Goal: Information Seeking & Learning: Find specific fact

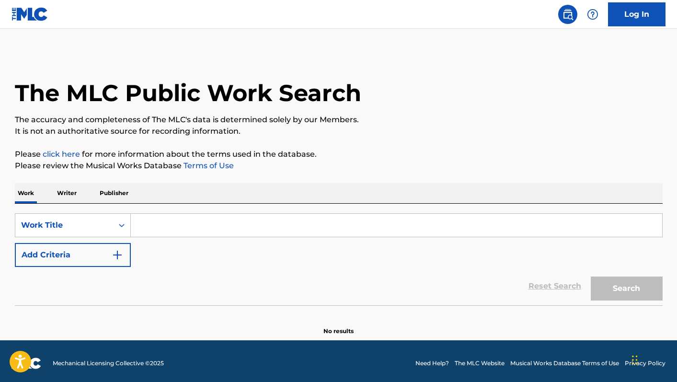
click at [163, 231] on input "Search Form" at bounding box center [396, 225] width 531 height 23
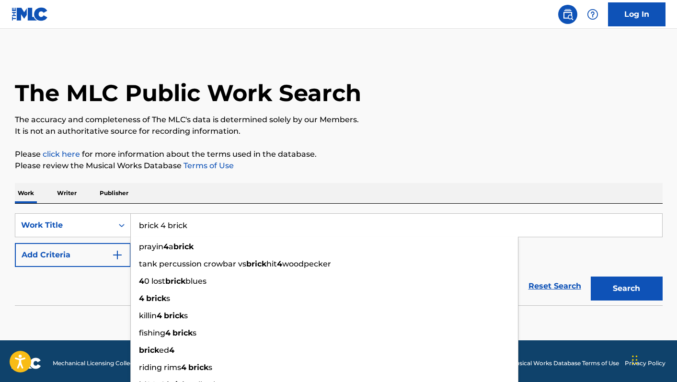
type input "brick 4 brick"
click at [303, 180] on div "The MLC Public Work Search The accuracy and completeness of The MLC's data is d…" at bounding box center [338, 194] width 671 height 283
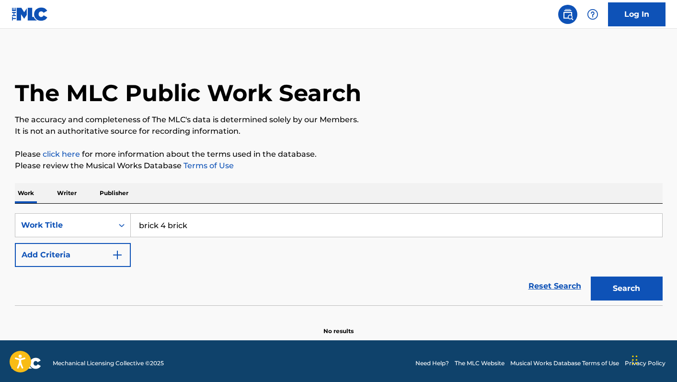
click at [108, 252] on button "Add Criteria" at bounding box center [73, 255] width 116 height 24
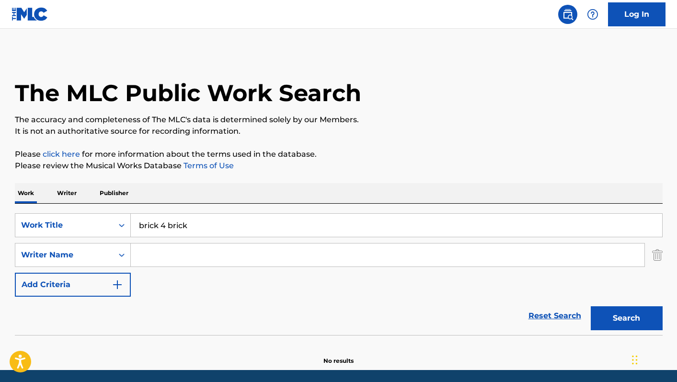
click at [149, 256] on input "Search Form" at bounding box center [388, 254] width 514 height 23
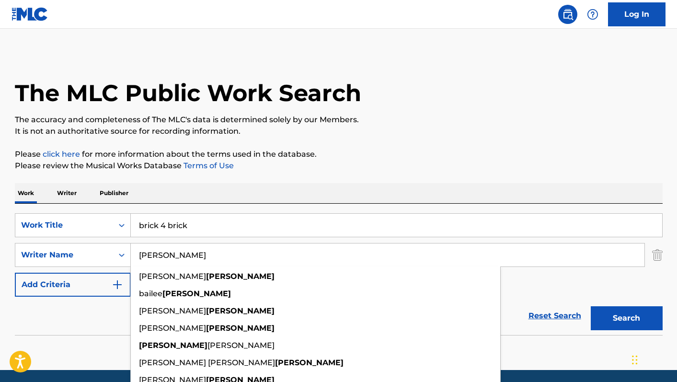
click at [591, 306] on button "Search" at bounding box center [627, 318] width 72 height 24
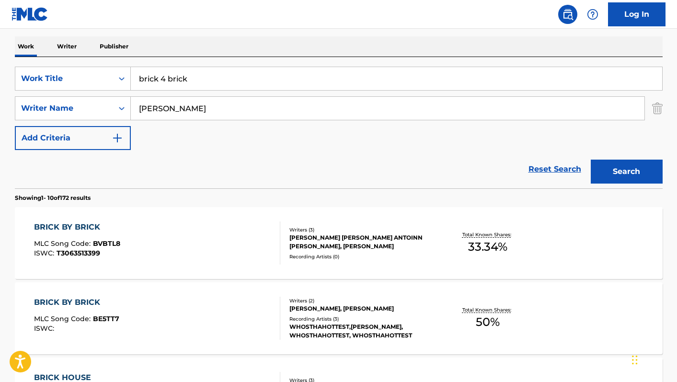
scroll to position [172, 0]
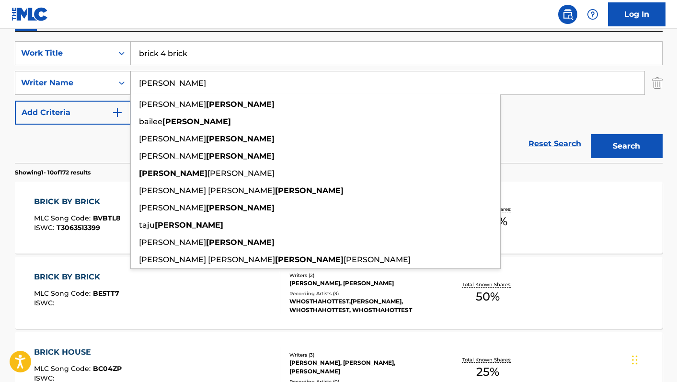
drag, startPoint x: 189, startPoint y: 83, endPoint x: 69, endPoint y: 78, distance: 120.4
click at [69, 78] on div "SearchWithCriteria13bd55d1-ee34-4e2e-85c7-c7a2d22bf2d3 Writer Name moore kimber…" at bounding box center [339, 83] width 648 height 24
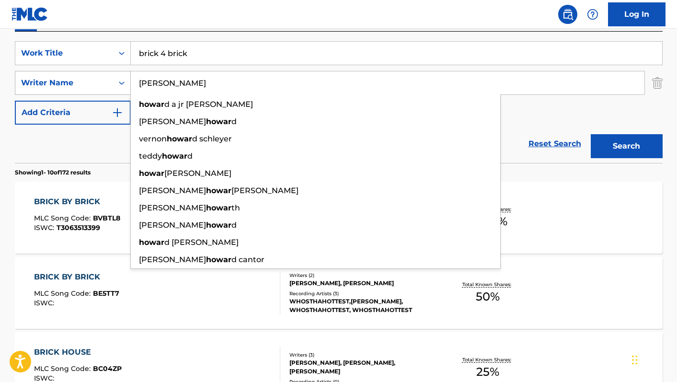
click at [591, 134] on button "Search" at bounding box center [627, 146] width 72 height 24
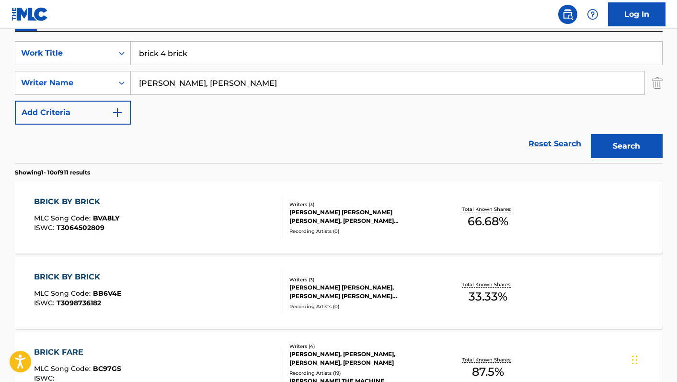
click at [591, 134] on button "Search" at bounding box center [627, 146] width 72 height 24
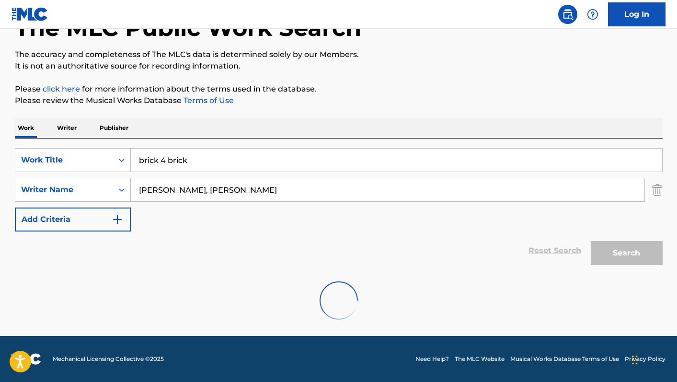
scroll to position [139, 0]
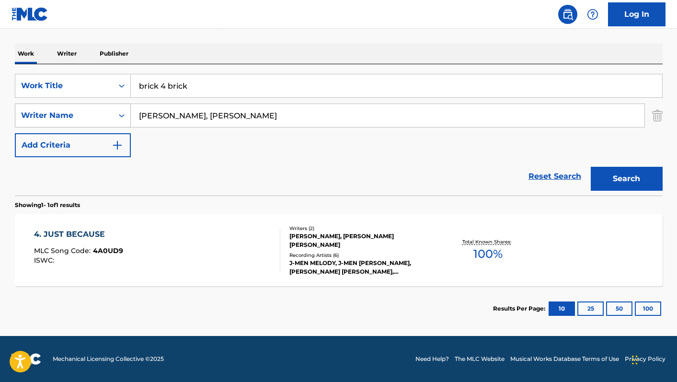
drag, startPoint x: 202, startPoint y: 118, endPoint x: 92, endPoint y: 117, distance: 110.7
click at [92, 117] on div "SearchWithCriteria13bd55d1-ee34-4e2e-85c7-c7a2d22bf2d3 Writer Name howard, grif…" at bounding box center [339, 116] width 648 height 24
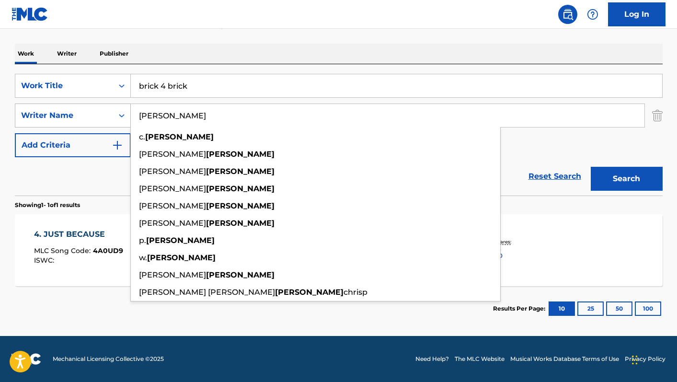
click at [591, 167] on button "Search" at bounding box center [627, 179] width 72 height 24
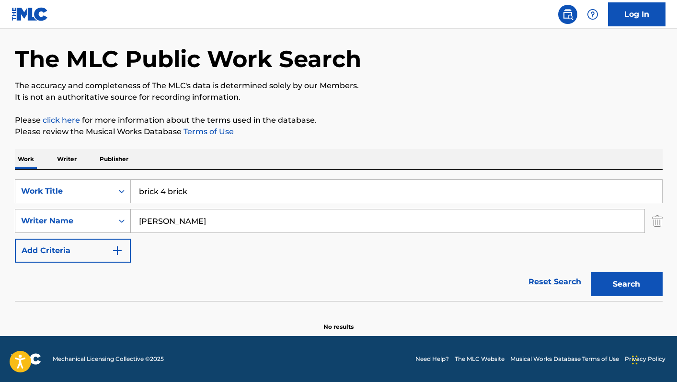
scroll to position [34, 0]
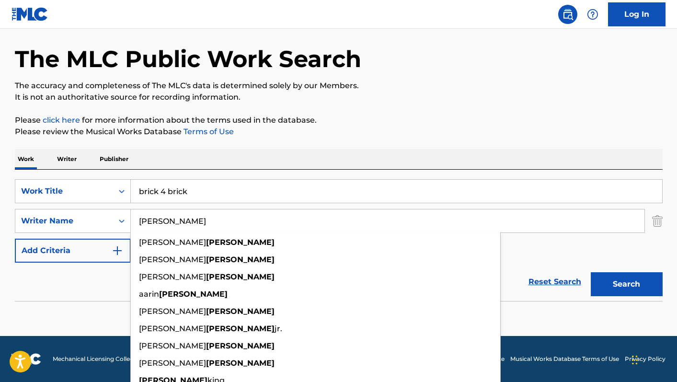
type input "griffin"
click at [591, 272] on button "Search" at bounding box center [627, 284] width 72 height 24
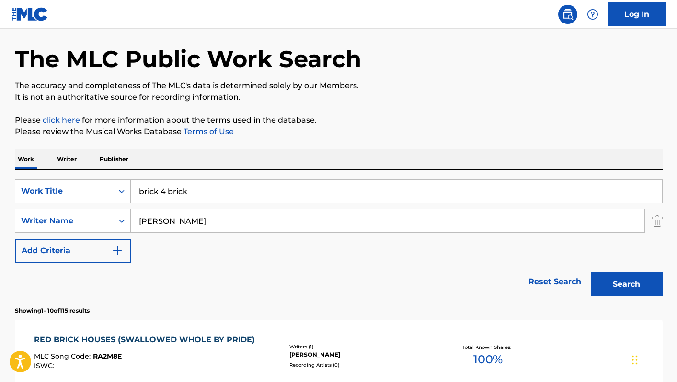
click at [165, 192] on input "brick 4 brick" at bounding box center [396, 191] width 531 height 23
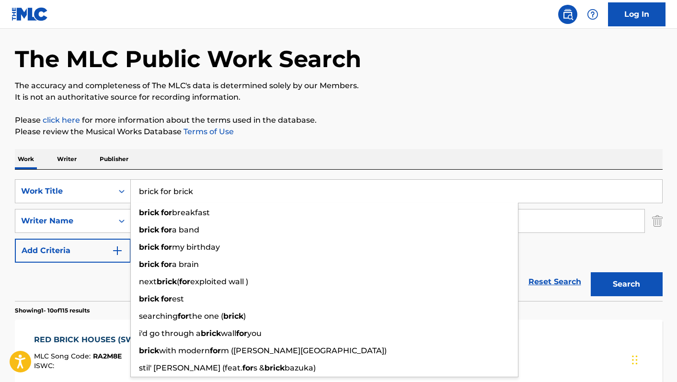
type input "brick for brick"
click at [591, 272] on button "Search" at bounding box center [627, 284] width 72 height 24
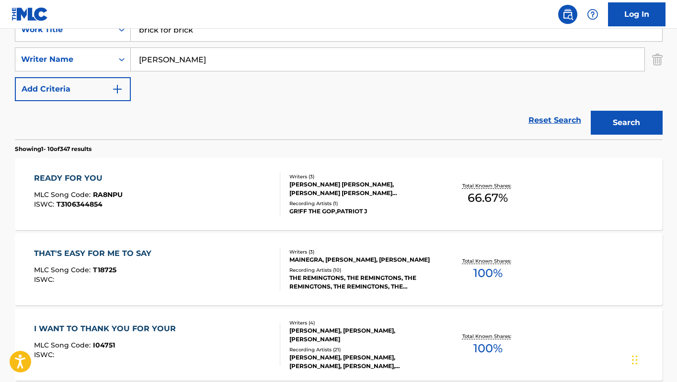
scroll to position [171, 0]
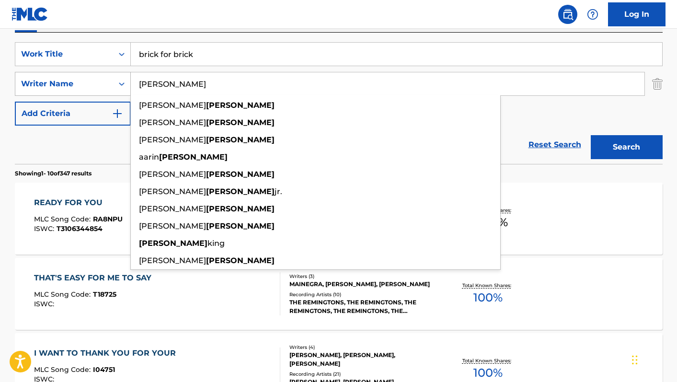
drag, startPoint x: 178, startPoint y: 90, endPoint x: 86, endPoint y: 80, distance: 92.6
click at [86, 80] on div "SearchWithCriteria13bd55d1-ee34-4e2e-85c7-c7a2d22bf2d3 Writer Name griffin patr…" at bounding box center [339, 84] width 648 height 24
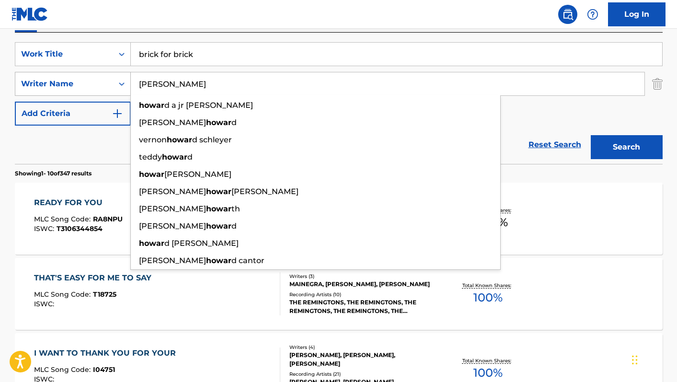
type input "howard"
click at [591, 135] on button "Search" at bounding box center [627, 147] width 72 height 24
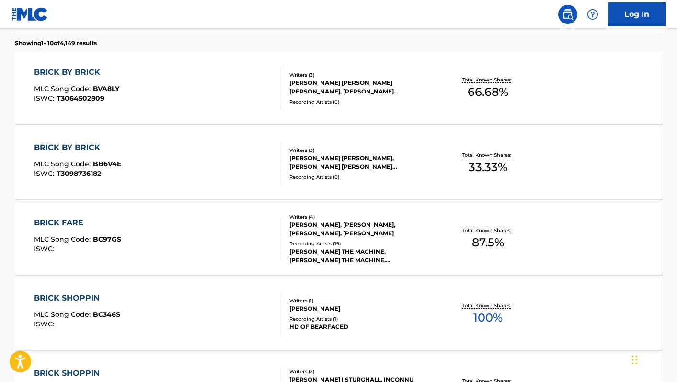
scroll to position [304, 0]
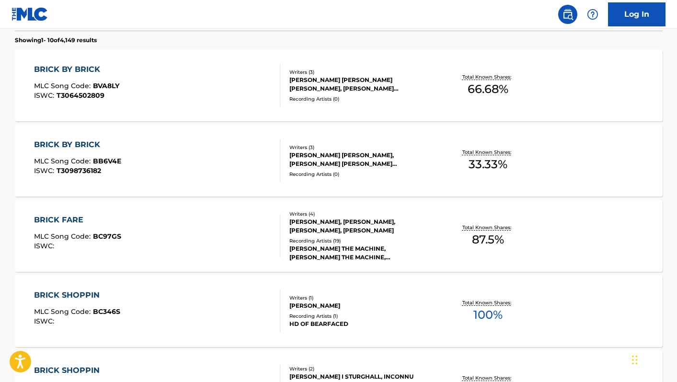
click at [283, 242] on div "Writers ( 4 ) THOMAS A PALADINO, DEMOND PRICE, MARIO LUCIANO, JASON HOWARD WOOL…" at bounding box center [357, 235] width 154 height 51
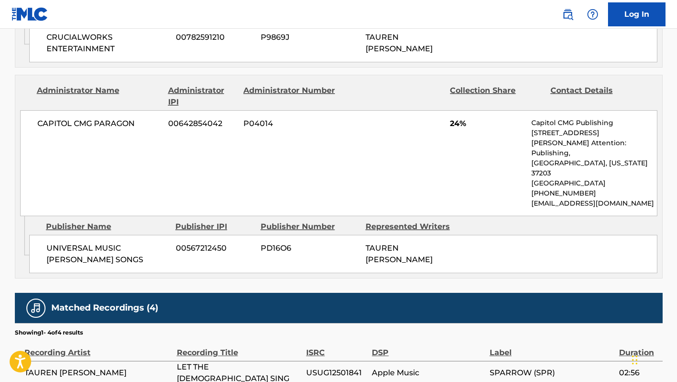
scroll to position [986, 0]
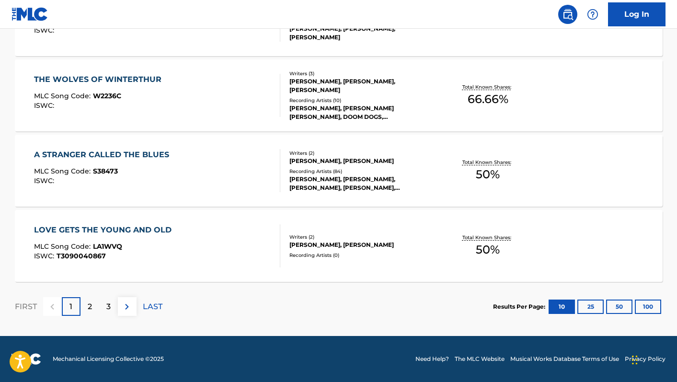
scroll to position [192, 0]
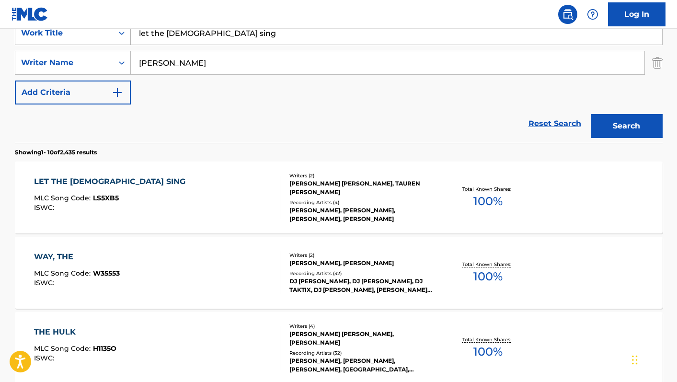
drag, startPoint x: 228, startPoint y: 36, endPoint x: 34, endPoint y: 32, distance: 193.7
click at [34, 32] on div "SearchWithCriteria2d73ce32-e552-49ce-8f01-f491f0adbc4a Work Title let the [DEMO…" at bounding box center [339, 33] width 648 height 24
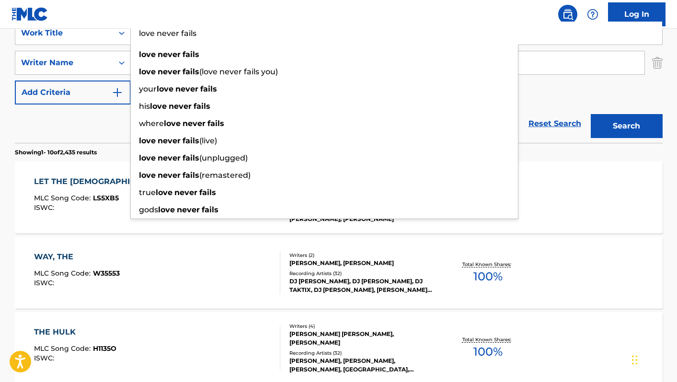
type input "love never fails"
click at [43, 121] on div "Reset Search Search" at bounding box center [339, 123] width 648 height 38
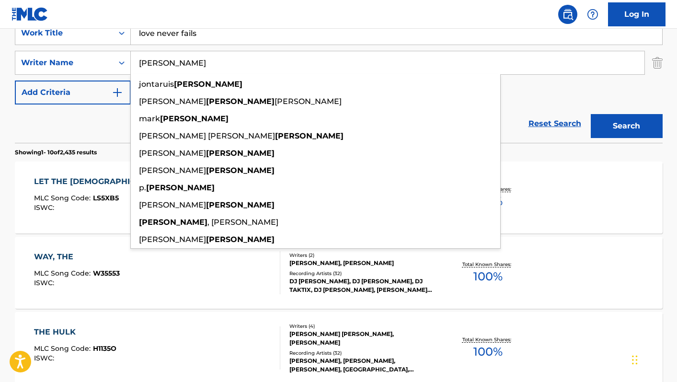
drag, startPoint x: 111, startPoint y: 63, endPoint x: 92, endPoint y: 46, distance: 26.5
click at [92, 46] on div "SearchWithCriteria2d73ce32-e552-49ce-8f01-f491f0adbc4a Work Title love never fa…" at bounding box center [339, 62] width 648 height 83
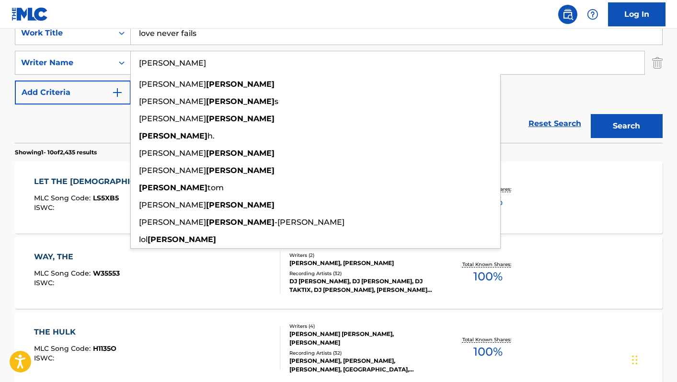
type input "[PERSON_NAME]"
click at [591, 114] on button "Search" at bounding box center [627, 126] width 72 height 24
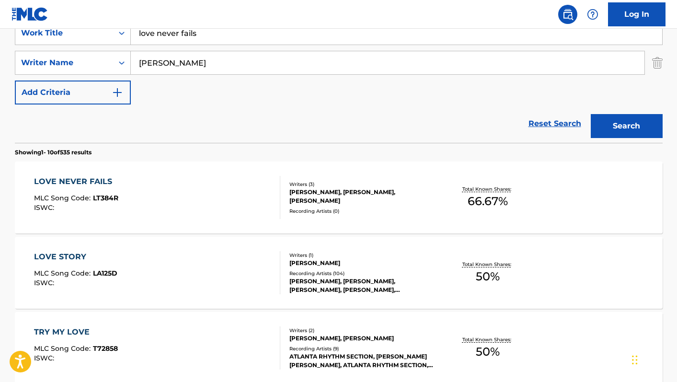
click at [190, 193] on div "LOVE NEVER FAILS MLC Song Code : LT384R ISWC :" at bounding box center [157, 197] width 246 height 43
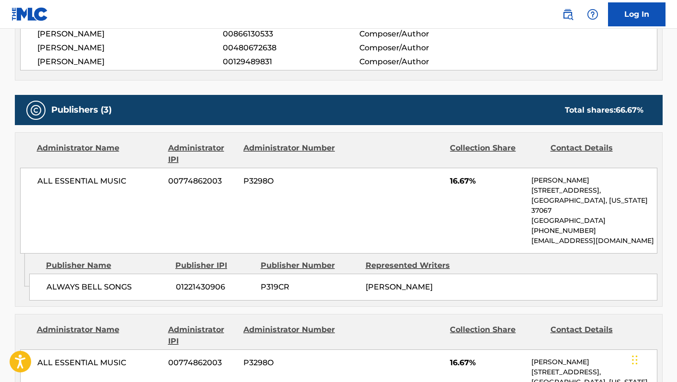
scroll to position [371, 0]
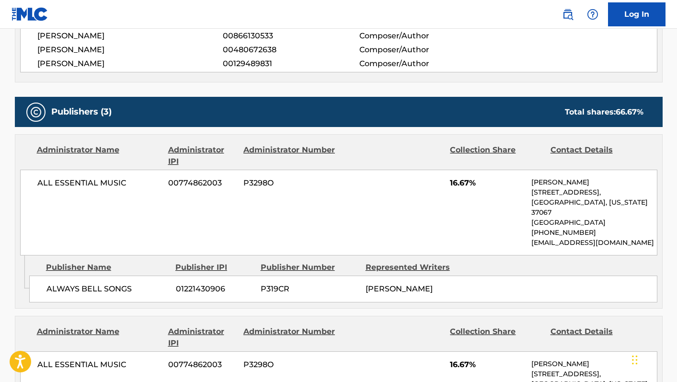
scroll to position [192, 0]
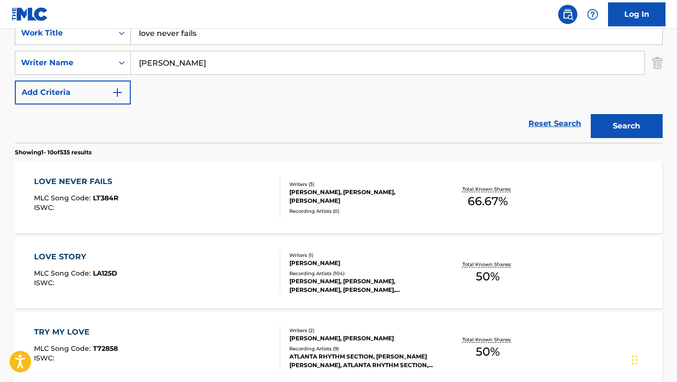
drag, startPoint x: 211, startPoint y: 32, endPoint x: 82, endPoint y: 31, distance: 128.4
click at [82, 31] on div "SearchWithCriteria2d73ce32-e552-49ce-8f01-f491f0adbc4a Work Title love never fa…" at bounding box center [339, 33] width 648 height 24
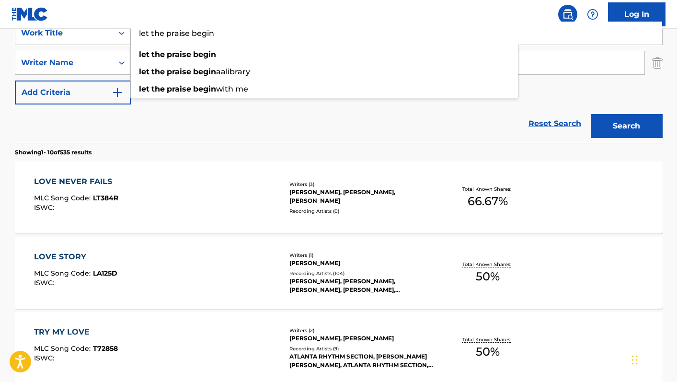
type input "let the praise begin"
click at [591, 114] on button "Search" at bounding box center [627, 126] width 72 height 24
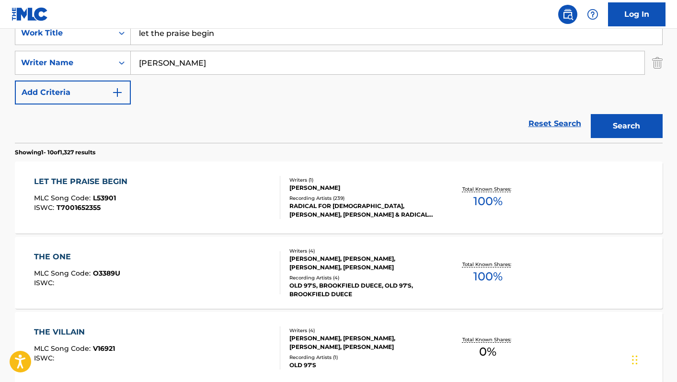
click at [150, 210] on div "LET THE PRAISE BEGIN MLC Song Code : L53901 ISWC : T7001652355" at bounding box center [157, 197] width 246 height 43
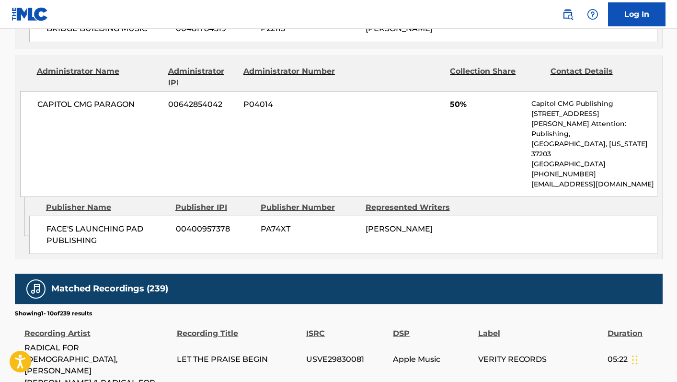
scroll to position [635, 0]
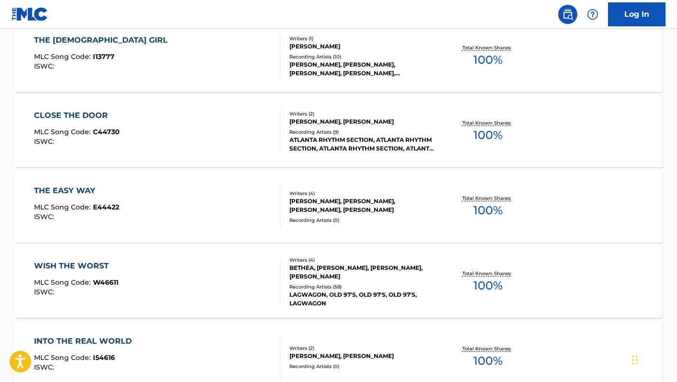
scroll to position [192, 0]
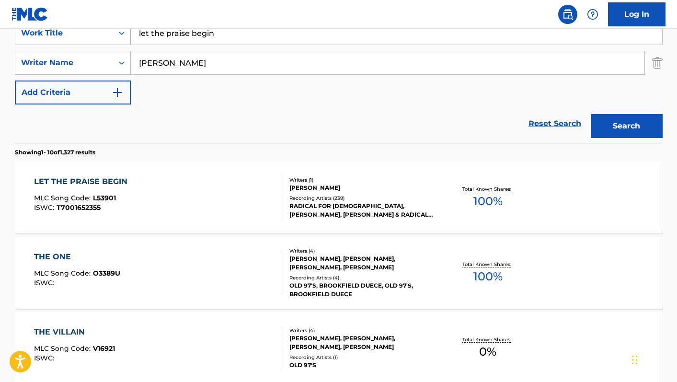
drag, startPoint x: 227, startPoint y: 35, endPoint x: 92, endPoint y: 32, distance: 135.2
click at [92, 32] on div "SearchWithCriteria2d73ce32-e552-49ce-8f01-f491f0adbc4a Work Title let the prais…" at bounding box center [339, 33] width 648 height 24
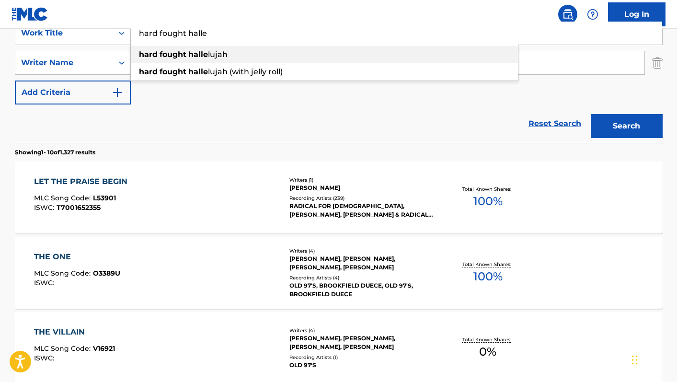
click at [163, 54] on strong "fought" at bounding box center [173, 54] width 27 height 9
type input "hard fought hallelujah"
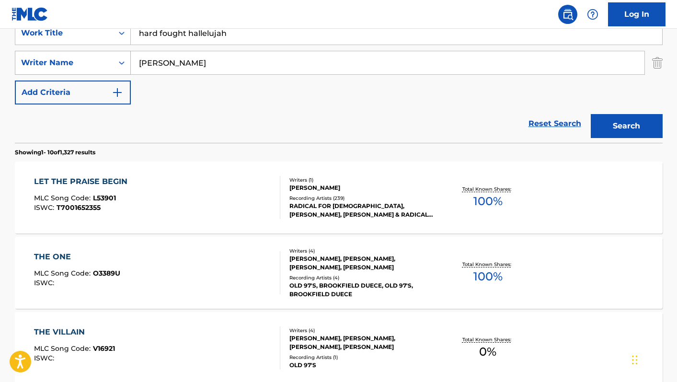
drag, startPoint x: 196, startPoint y: 63, endPoint x: 90, endPoint y: 58, distance: 106.5
click at [90, 58] on div "SearchWithCriteria0e74cc56-7170-4834-b1b2-b265e49087e8 Writer Name [PERSON_NAME]" at bounding box center [339, 63] width 648 height 24
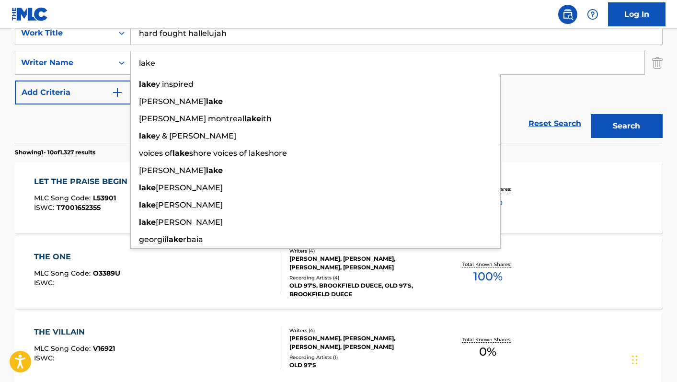
type input "lake"
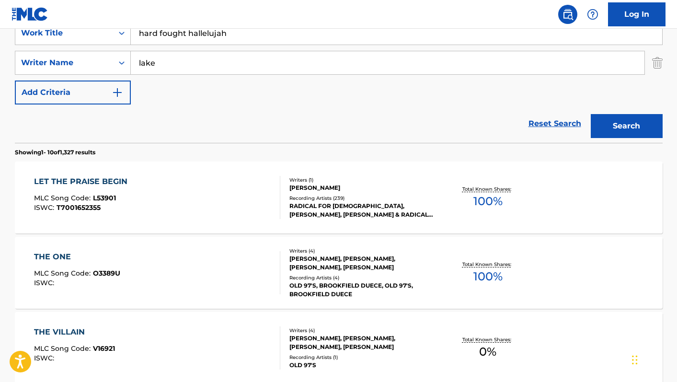
click at [70, 126] on div "Reset Search Search" at bounding box center [339, 123] width 648 height 38
click at [640, 121] on button "Search" at bounding box center [627, 126] width 72 height 24
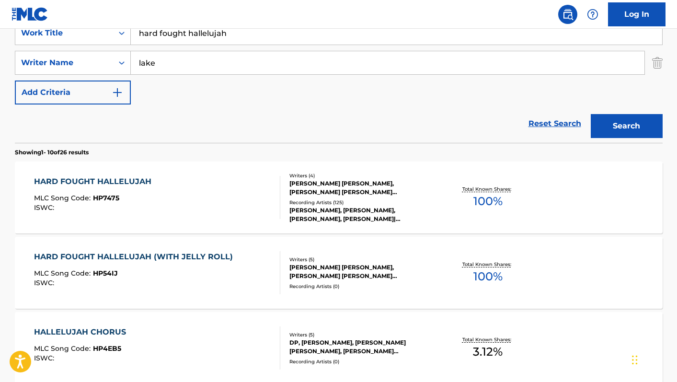
click at [201, 197] on div "HARD FOUGHT HALLELUJAH MLC Song Code : HP7475 ISWC :" at bounding box center [157, 197] width 246 height 43
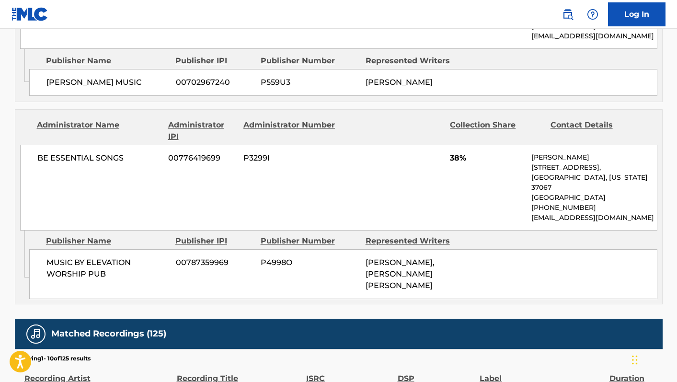
scroll to position [812, 0]
